Goal: Transaction & Acquisition: Purchase product/service

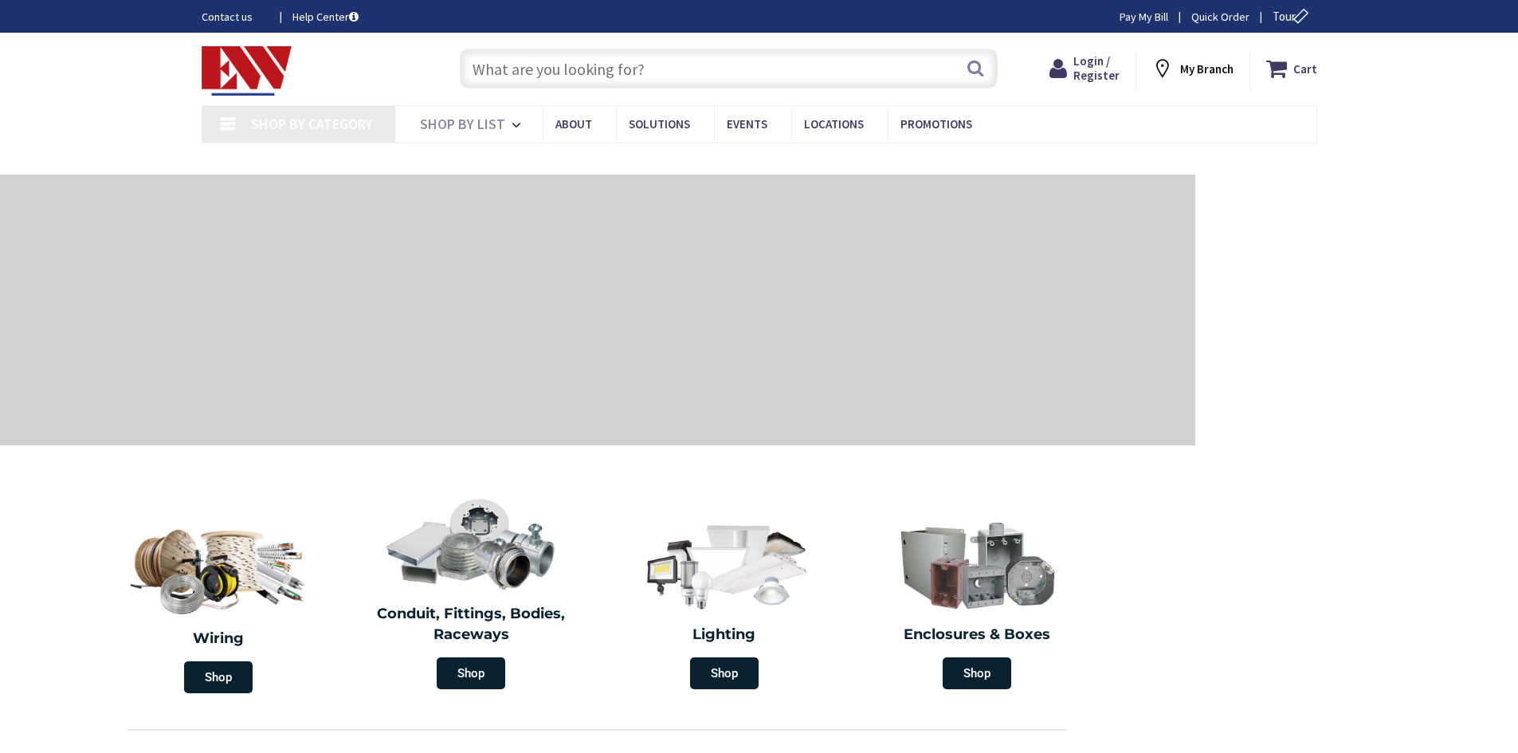
type input "[STREET_ADDRESS]"
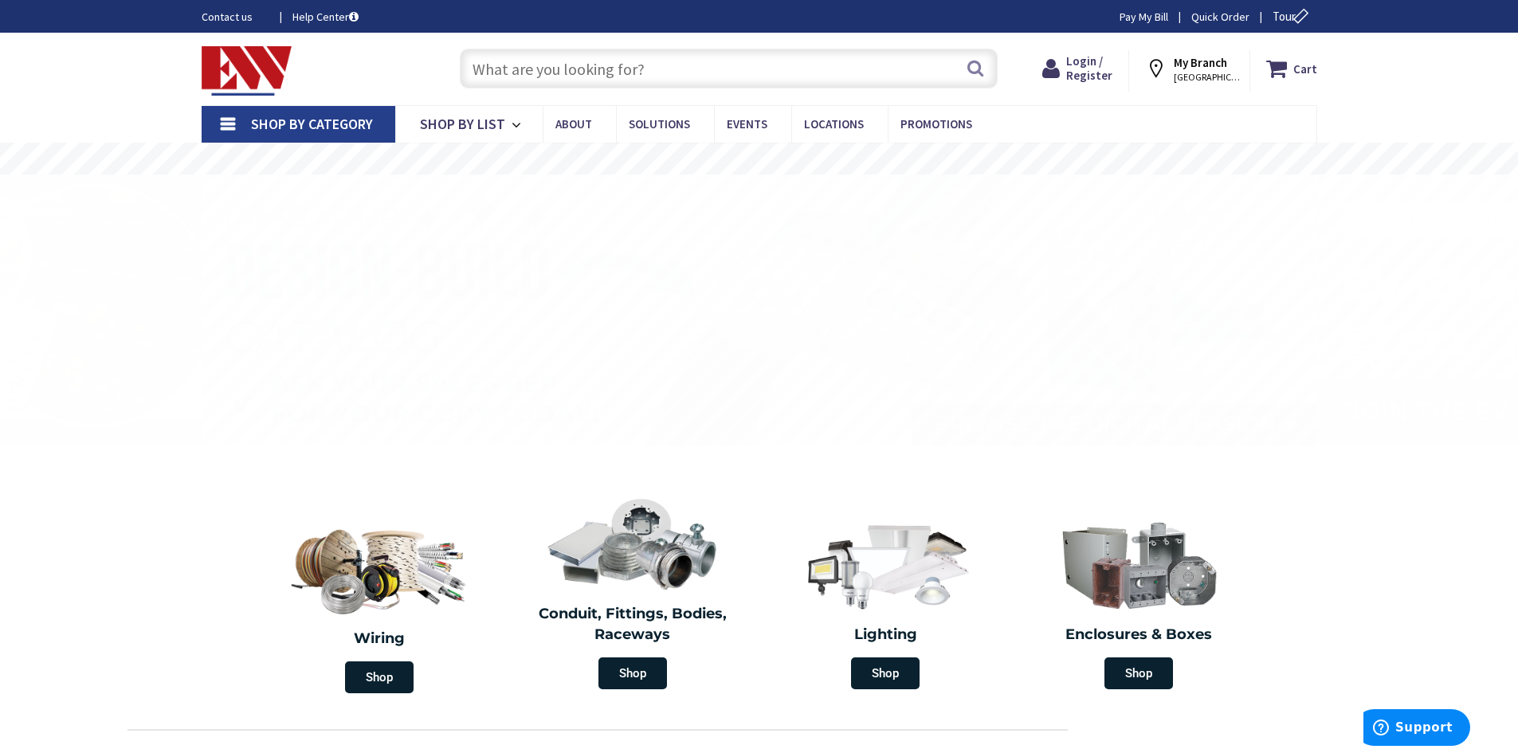
click at [574, 65] on input "text" at bounding box center [729, 69] width 538 height 40
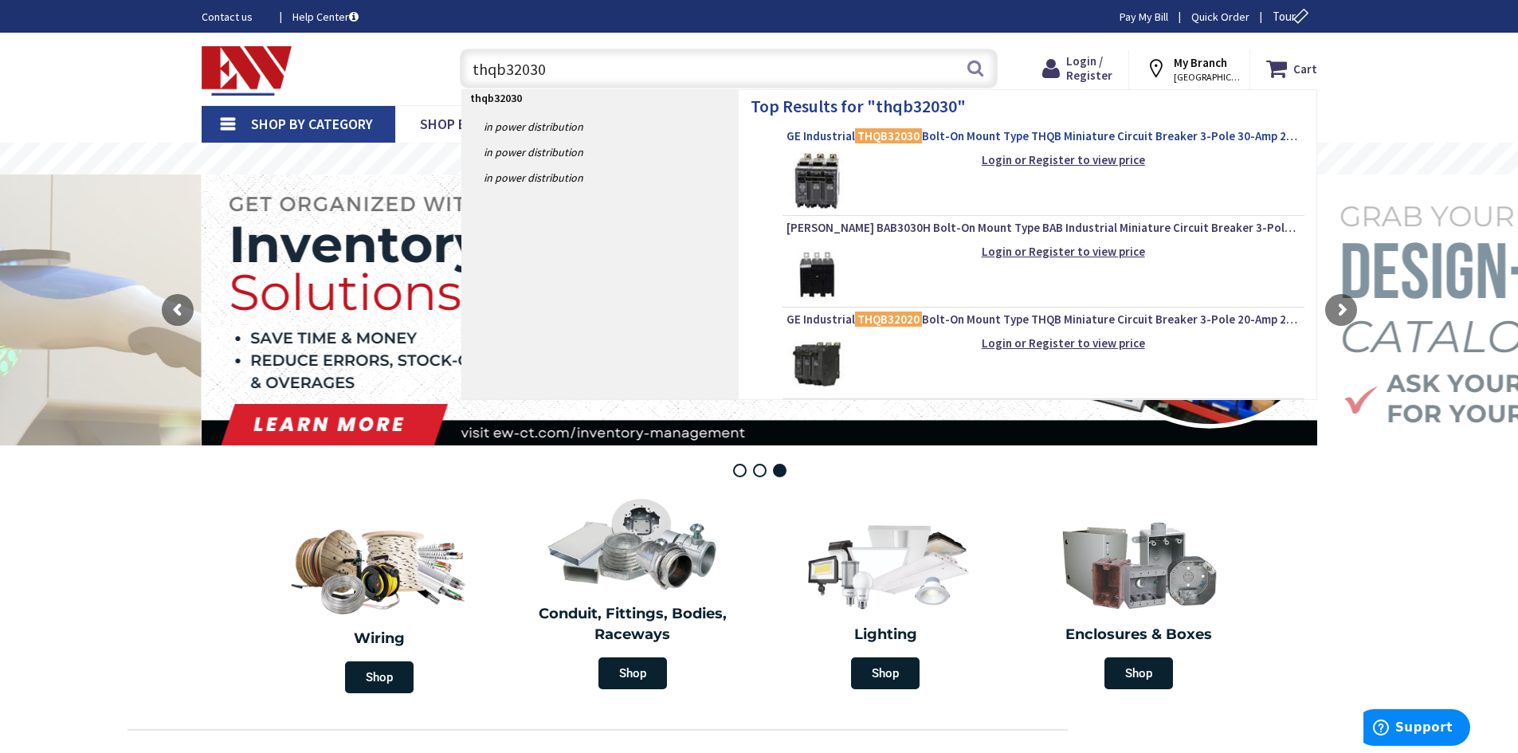
type input "thqb32030"
click at [837, 139] on span "GE Industrial THQB32030 Bolt-On Mount Type THQB Miniature Circuit Breaker 3-Pol…" at bounding box center [1044, 136] width 514 height 16
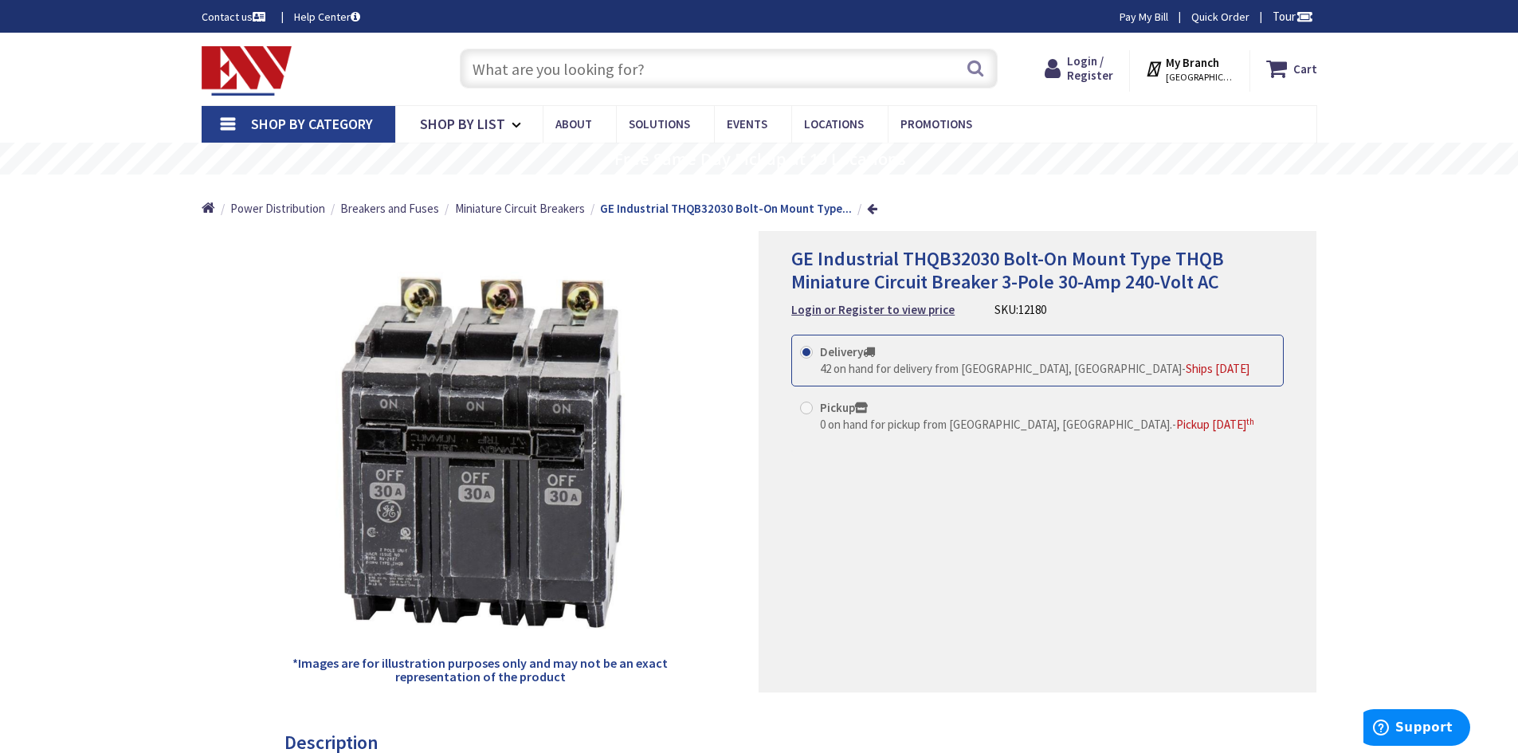
drag, startPoint x: 1008, startPoint y: 308, endPoint x: 1090, endPoint y: 308, distance: 81.3
click at [1090, 308] on div "GE Industrial THQB32030 Bolt-On Mount Type THQB Miniature Circuit Breaker 3-Pol…" at bounding box center [1038, 283] width 493 height 71
copy div "12180"
